Goal: Task Accomplishment & Management: Use online tool/utility

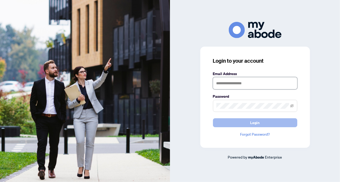
type input "**********"
click at [260, 123] on button "Login" at bounding box center [255, 122] width 84 height 9
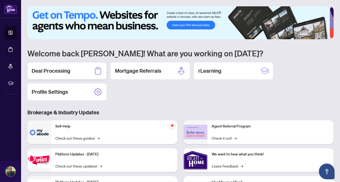
click at [44, 68] on h2 "Deal Processing" at bounding box center [51, 70] width 39 height 7
